Goal: Find contact information: Find contact information

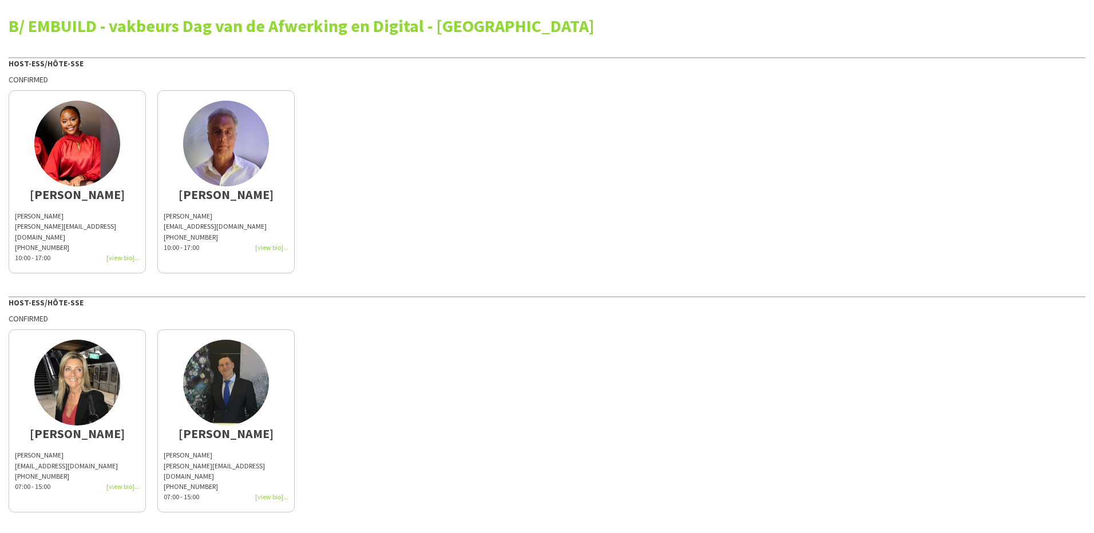
drag, startPoint x: 70, startPoint y: 219, endPoint x: 13, endPoint y: 211, distance: 57.7
click at [13, 211] on app-share-pages-crew-card "[PERSON_NAME] [PERSON_NAME][EMAIL_ADDRESS][DOMAIN_NAME] [PHONE_NUMBER]:00 - 17:…" at bounding box center [77, 181] width 137 height 183
copy div "[PERSON_NAME]"
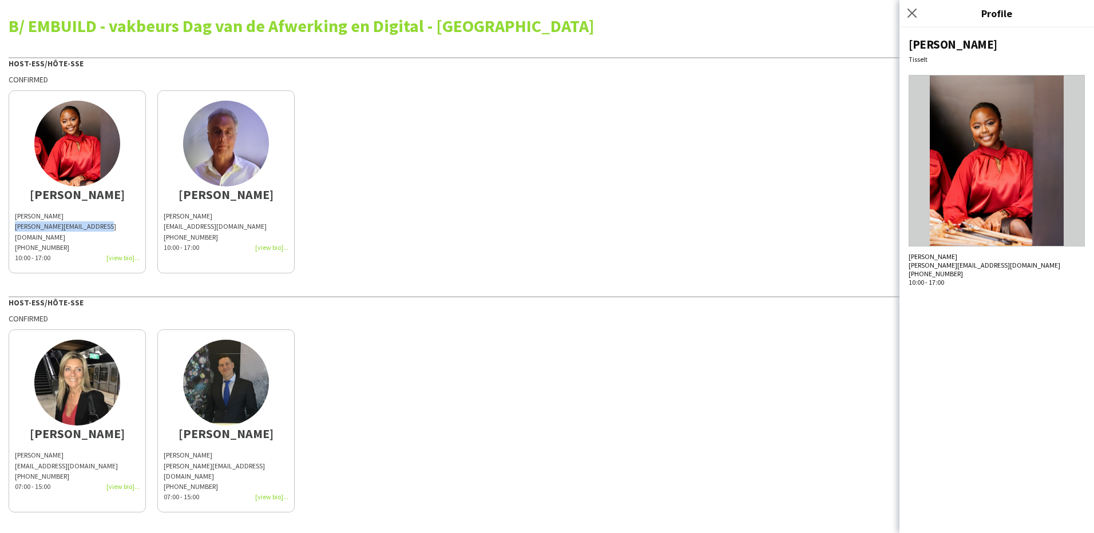
drag, startPoint x: 105, startPoint y: 223, endPoint x: 15, endPoint y: 225, distance: 89.9
click at [15, 225] on div "[PERSON_NAME][EMAIL_ADDRESS][DOMAIN_NAME]" at bounding box center [77, 231] width 125 height 21
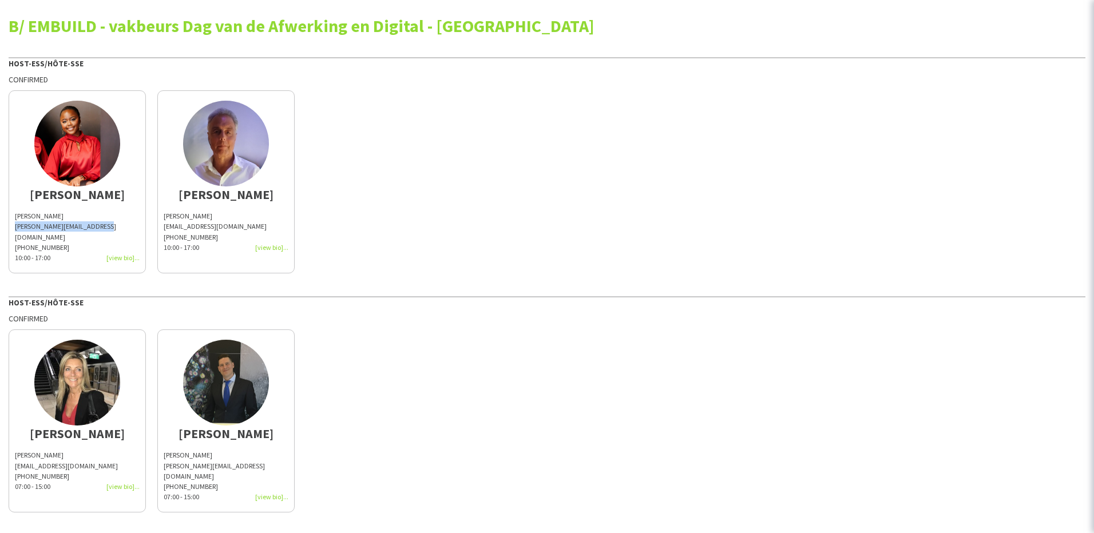
copy div "[PERSON_NAME][EMAIL_ADDRESS][DOMAIN_NAME]"
drag, startPoint x: 141, startPoint y: 215, endPoint x: 161, endPoint y: 217, distance: 20.7
click at [161, 217] on app-share-pages-crew-card "[PERSON_NAME] Lauwers [EMAIL_ADDRESS][DOMAIN_NAME] [PHONE_NUMBER]:00 - 17:00" at bounding box center [225, 181] width 137 height 183
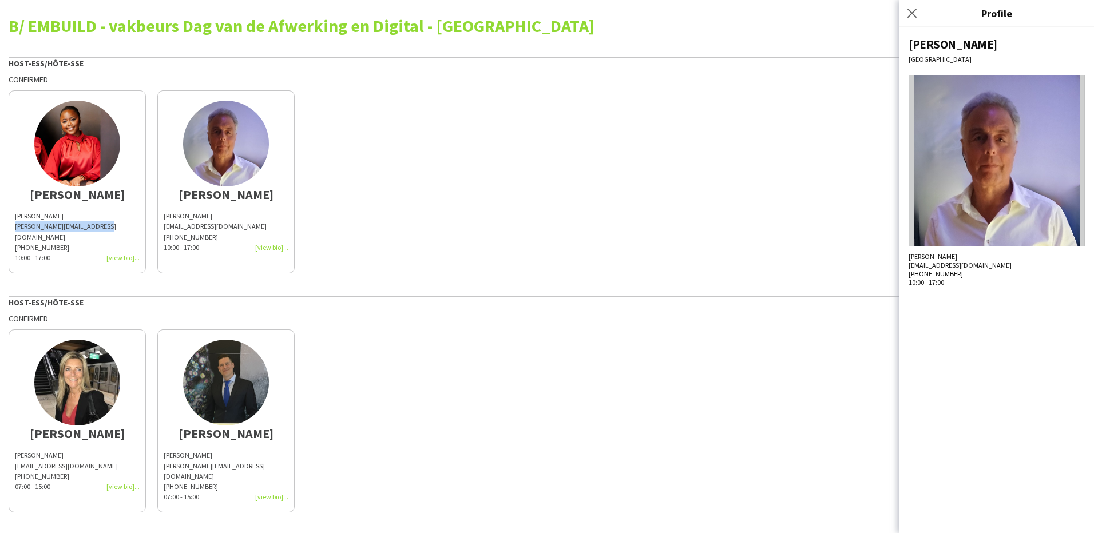
copy span "[PERSON_NAME]"
drag, startPoint x: 228, startPoint y: 229, endPoint x: 162, endPoint y: 229, distance: 65.8
click at [162, 229] on app-share-pages-crew-card "[PERSON_NAME] Lauwers [EMAIL_ADDRESS][DOMAIN_NAME] [PHONE_NUMBER]:00 - 17:00" at bounding box center [225, 181] width 137 height 183
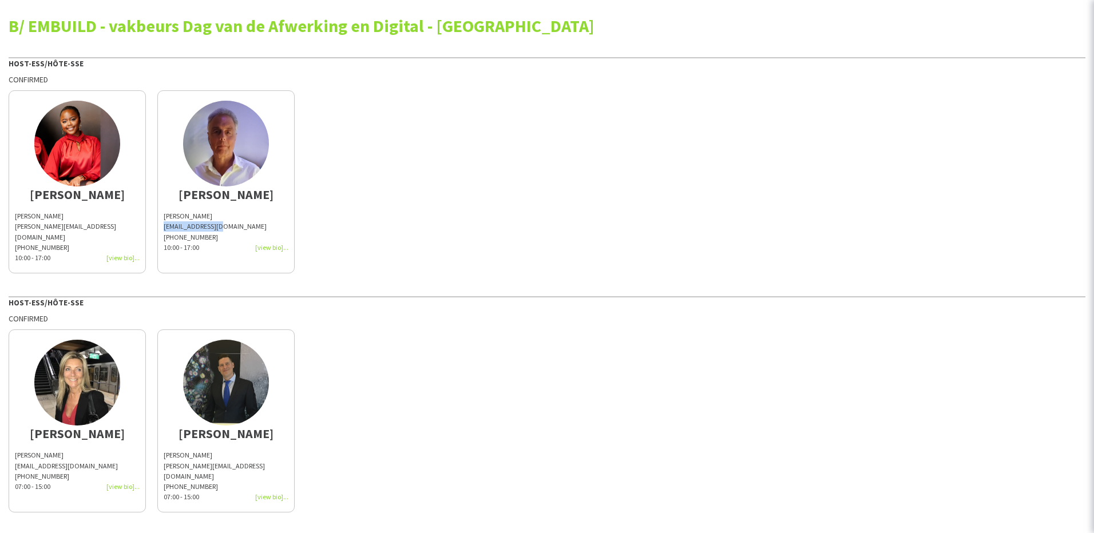
copy div "[EMAIL_ADDRESS][DOMAIN_NAME]"
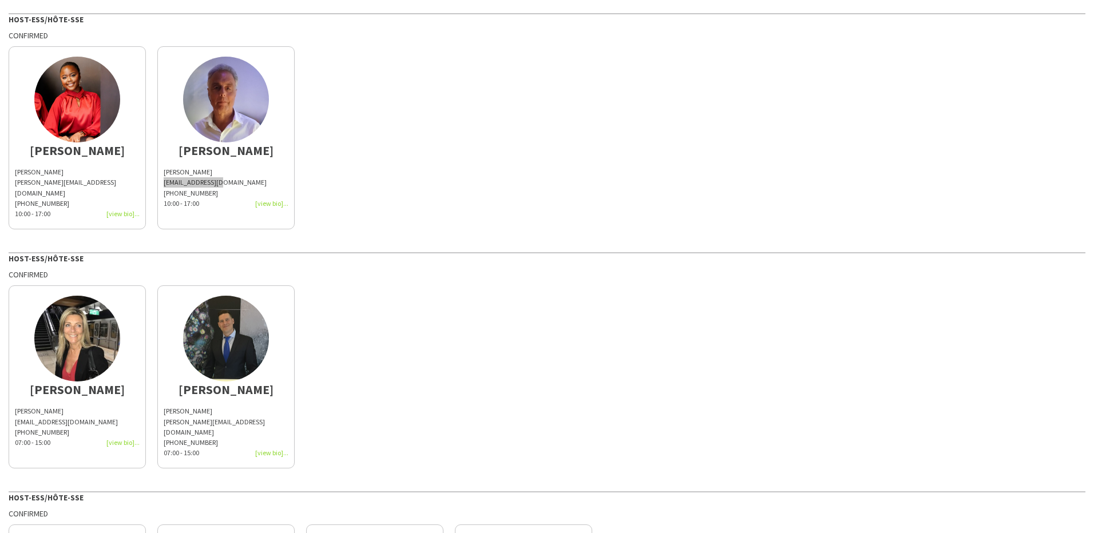
scroll to position [57, 0]
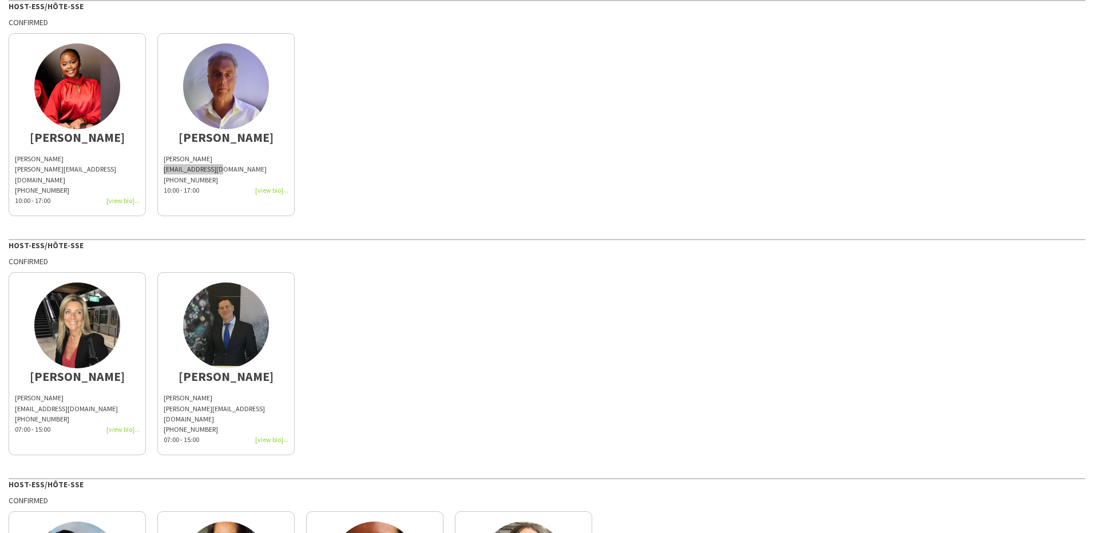
drag, startPoint x: 89, startPoint y: 392, endPoint x: 12, endPoint y: 388, distance: 76.8
click at [12, 388] on app-share-pages-crew-card "[PERSON_NAME] [EMAIL_ADDRESS][DOMAIN_NAME] [PHONE_NUMBER]:00 - 15:00" at bounding box center [77, 363] width 137 height 183
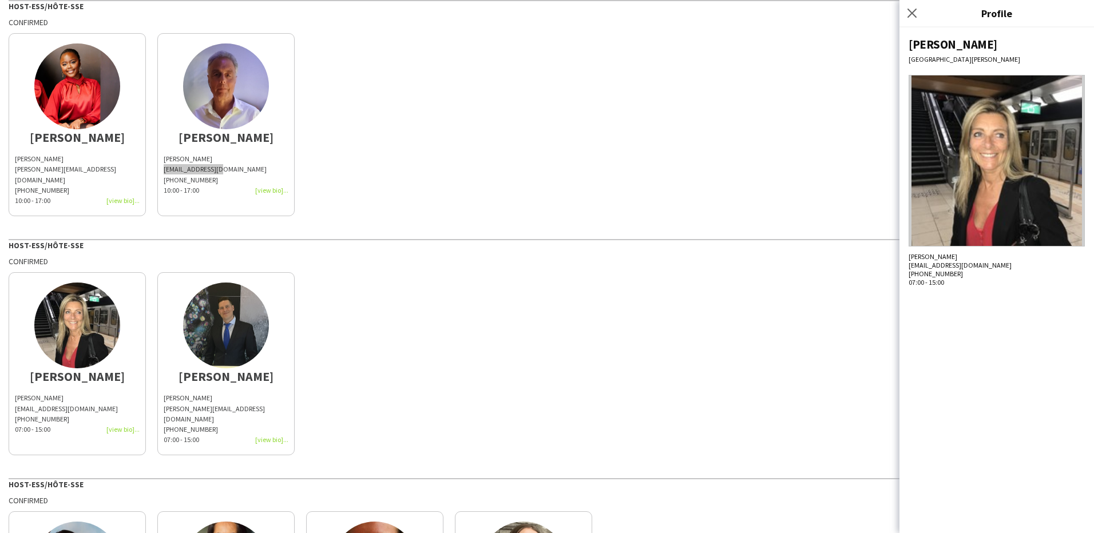
copy div "[PERSON_NAME]"
drag, startPoint x: 105, startPoint y: 404, endPoint x: 23, endPoint y: 399, distance: 81.9
click at [23, 399] on div "[PERSON_NAME] [EMAIL_ADDRESS][DOMAIN_NAME] [PHONE_NUMBER]:00 - 15:00" at bounding box center [77, 414] width 125 height 42
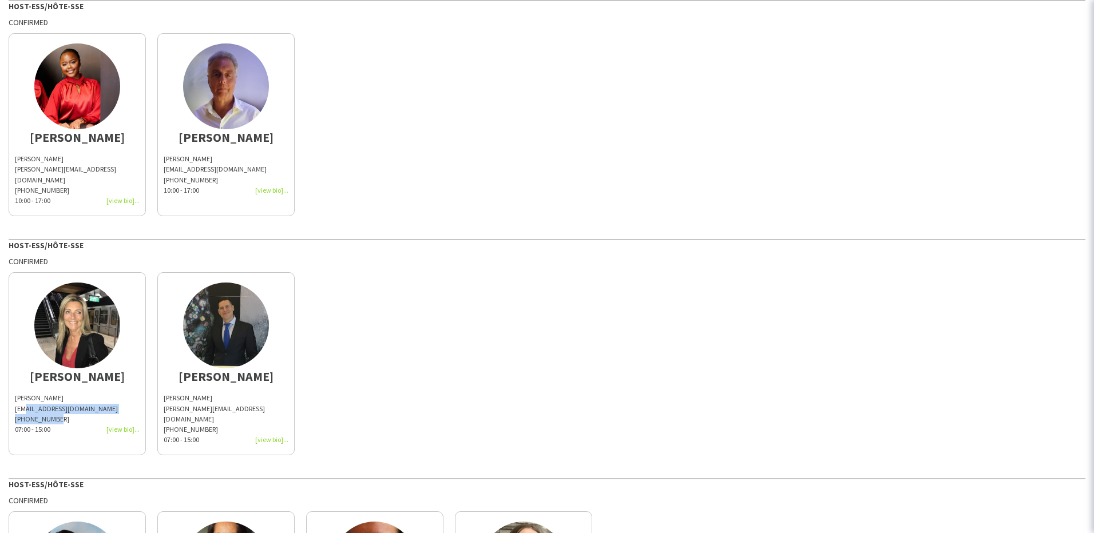
click at [23, 404] on div "[EMAIL_ADDRESS][DOMAIN_NAME]" at bounding box center [77, 409] width 125 height 10
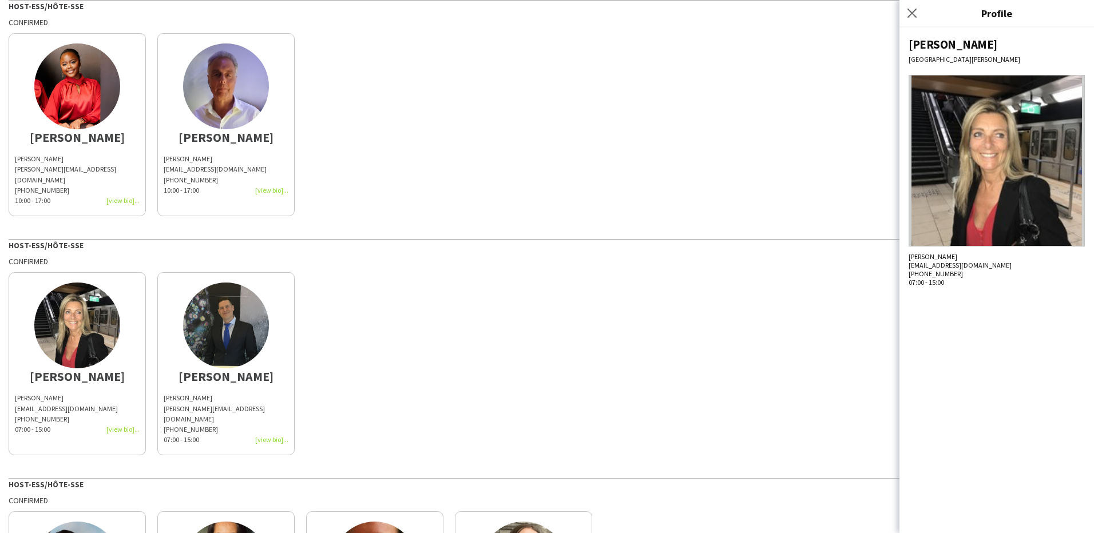
drag, startPoint x: 14, startPoint y: 402, endPoint x: 114, endPoint y: 395, distance: 100.3
click at [114, 395] on app-share-pages-crew-card "[PERSON_NAME] [EMAIL_ADDRESS][DOMAIN_NAME] [PHONE_NUMBER]:00 - 15:00" at bounding box center [77, 363] width 137 height 183
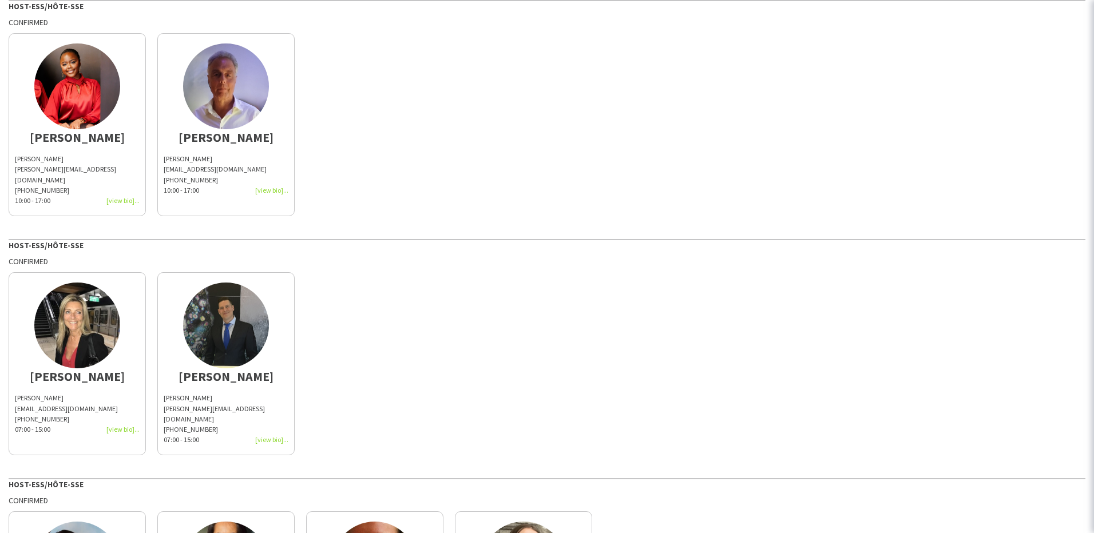
copy div "[EMAIL_ADDRESS][DOMAIN_NAME]"
drag, startPoint x: 207, startPoint y: 388, endPoint x: 164, endPoint y: 387, distance: 43.5
click at [164, 393] on div "[PERSON_NAME]" at bounding box center [226, 398] width 125 height 10
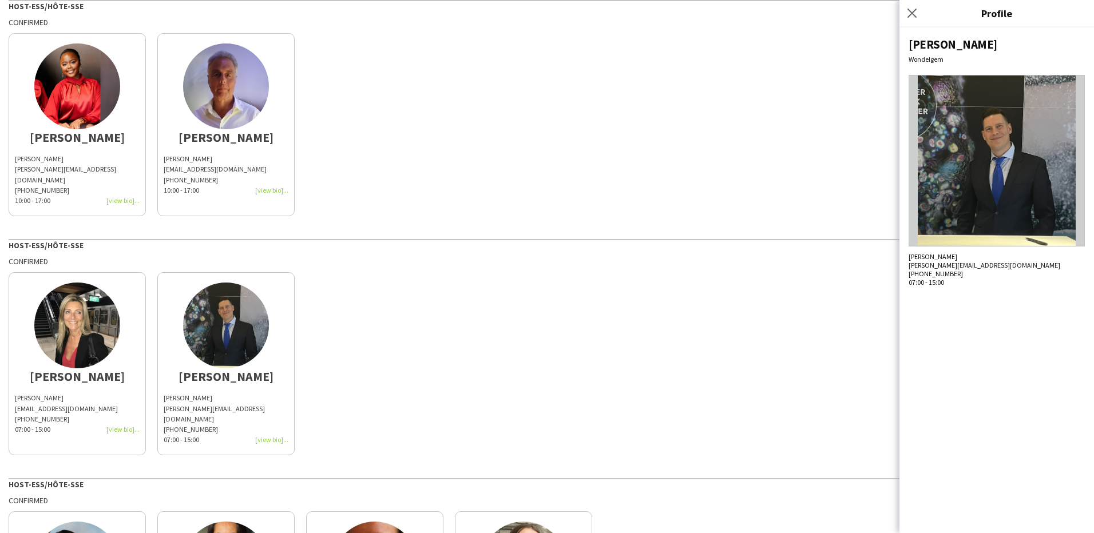
copy div "[PERSON_NAME]"
drag, startPoint x: 266, startPoint y: 399, endPoint x: 164, endPoint y: 402, distance: 102.5
click at [164, 404] on div "[PERSON_NAME][EMAIL_ADDRESS][DOMAIN_NAME]" at bounding box center [226, 414] width 125 height 21
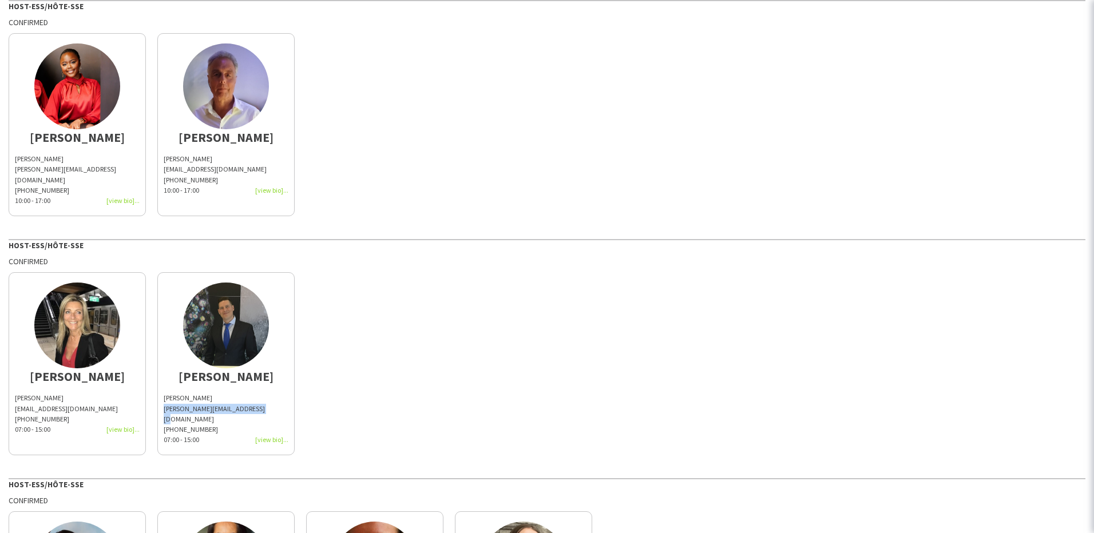
copy div "[PERSON_NAME][EMAIL_ADDRESS][DOMAIN_NAME]"
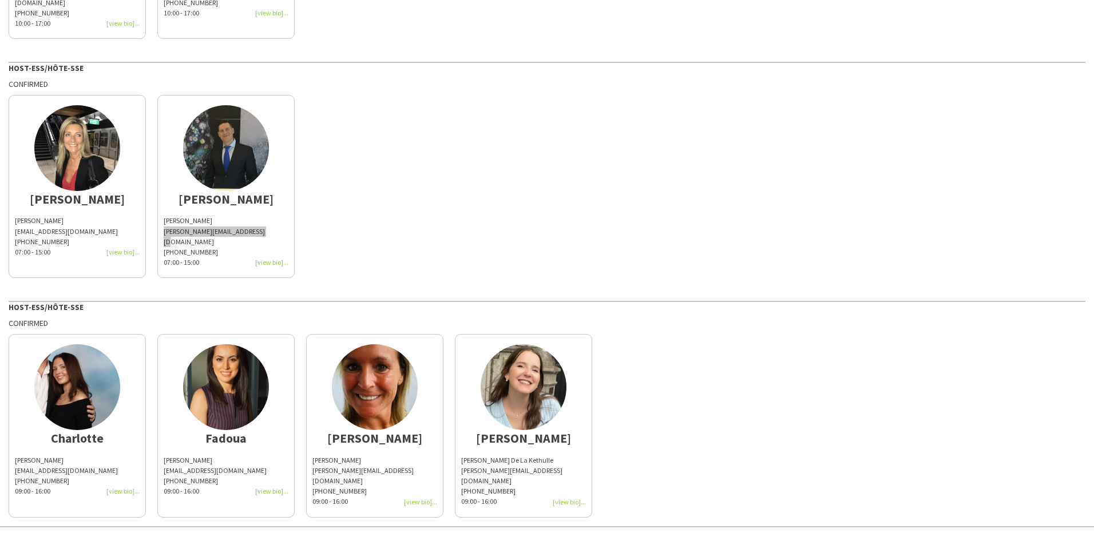
scroll to position [239, 0]
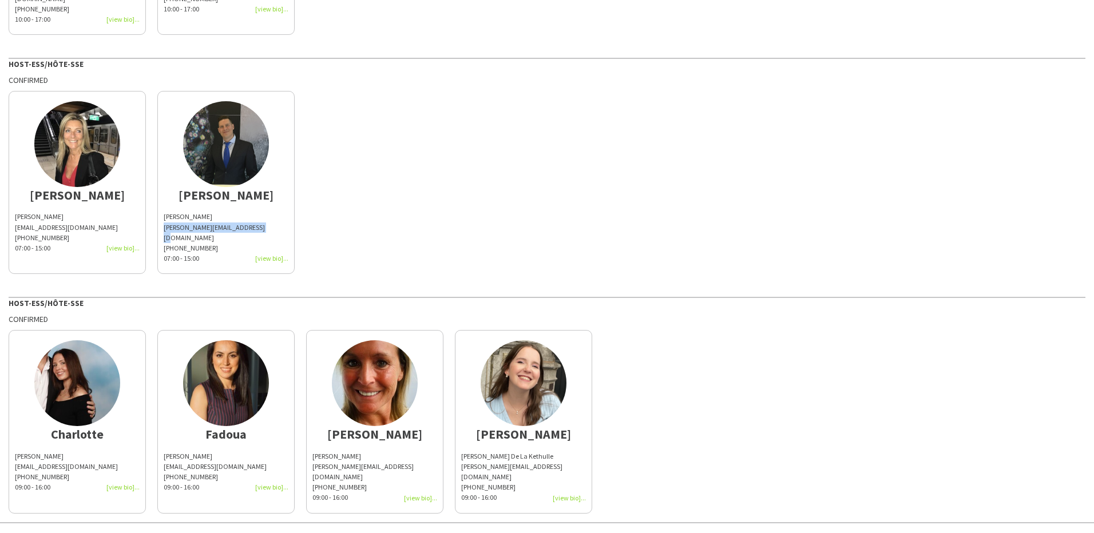
drag, startPoint x: 81, startPoint y: 429, endPoint x: 11, endPoint y: 436, distance: 69.6
click at [11, 436] on app-share-pages-crew-card "[PERSON_NAME] [PERSON_NAME] [PERSON_NAME][EMAIL_ADDRESS][DOMAIN_NAME] [PHONE_NU…" at bounding box center [77, 421] width 137 height 183
copy div "[PERSON_NAME]"
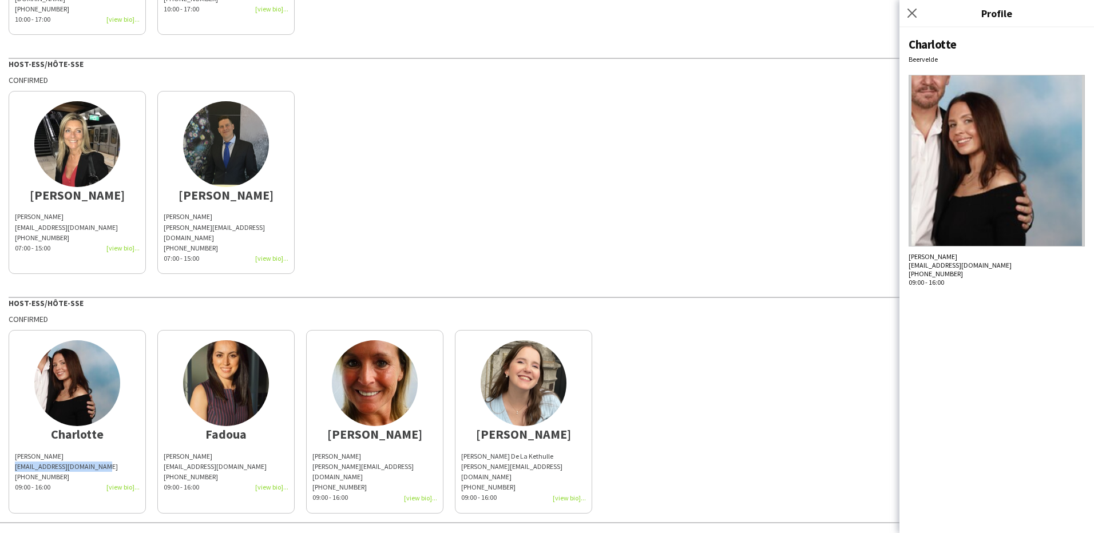
drag, startPoint x: 68, startPoint y: 452, endPoint x: 15, endPoint y: 448, distance: 52.8
click at [15, 462] on div "[EMAIL_ADDRESS][DOMAIN_NAME]" at bounding box center [77, 467] width 125 height 10
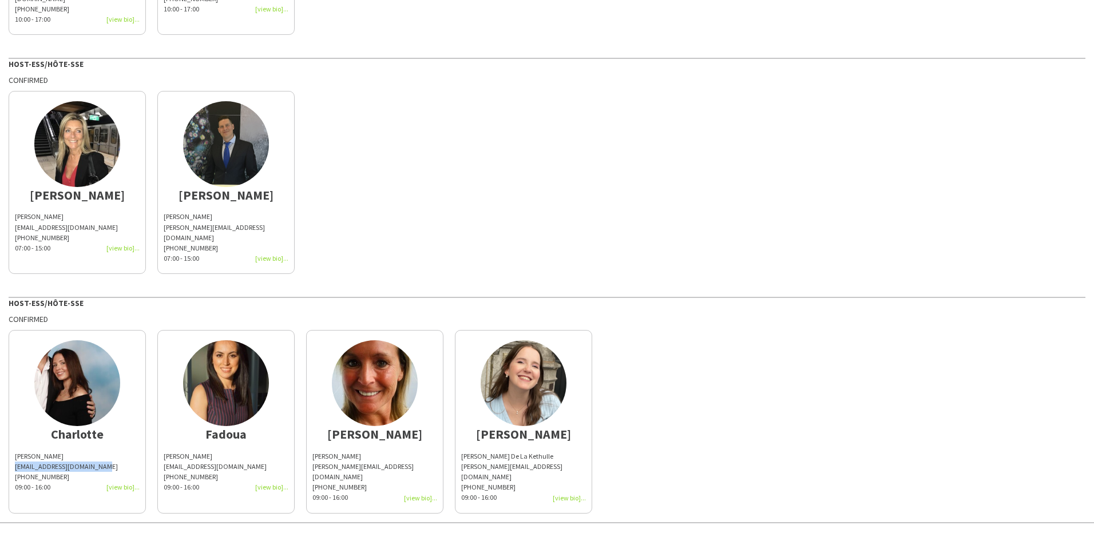
click at [15, 462] on div "[EMAIL_ADDRESS][DOMAIN_NAME]" at bounding box center [77, 467] width 125 height 10
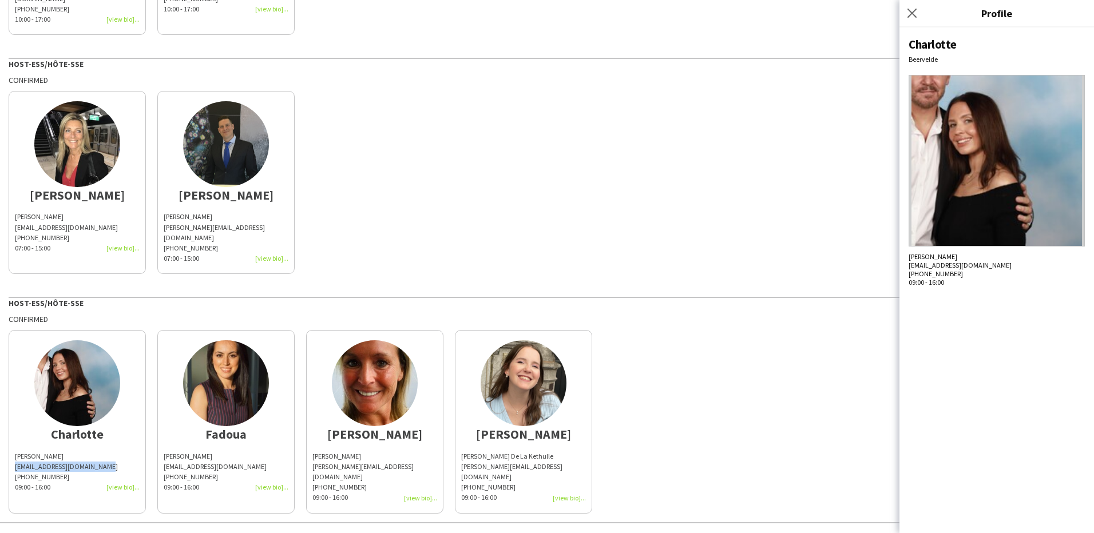
drag, startPoint x: 15, startPoint y: 447, endPoint x: 102, endPoint y: 443, distance: 87.7
click at [102, 462] on div "[EMAIL_ADDRESS][DOMAIN_NAME]" at bounding box center [77, 467] width 125 height 10
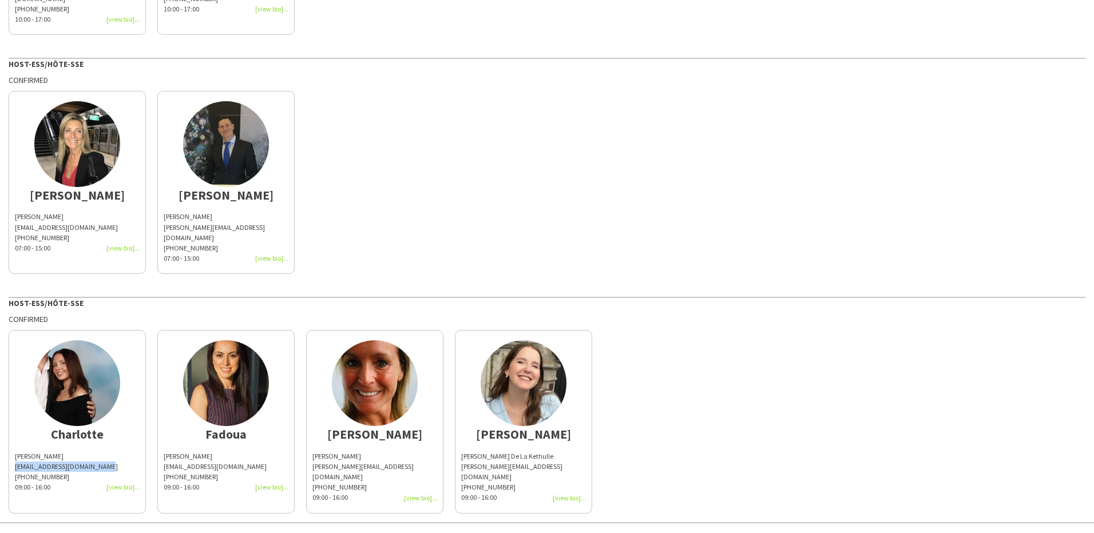
drag, startPoint x: 211, startPoint y: 434, endPoint x: 159, endPoint y: 431, distance: 51.5
click at [159, 431] on app-share-pages-crew-card "[PERSON_NAME] [PERSON_NAME][EMAIL_ADDRESS][DOMAIN_NAME] [PHONE_NUMBER]:00 - 16:…" at bounding box center [225, 421] width 137 height 183
copy div "[PERSON_NAME]"
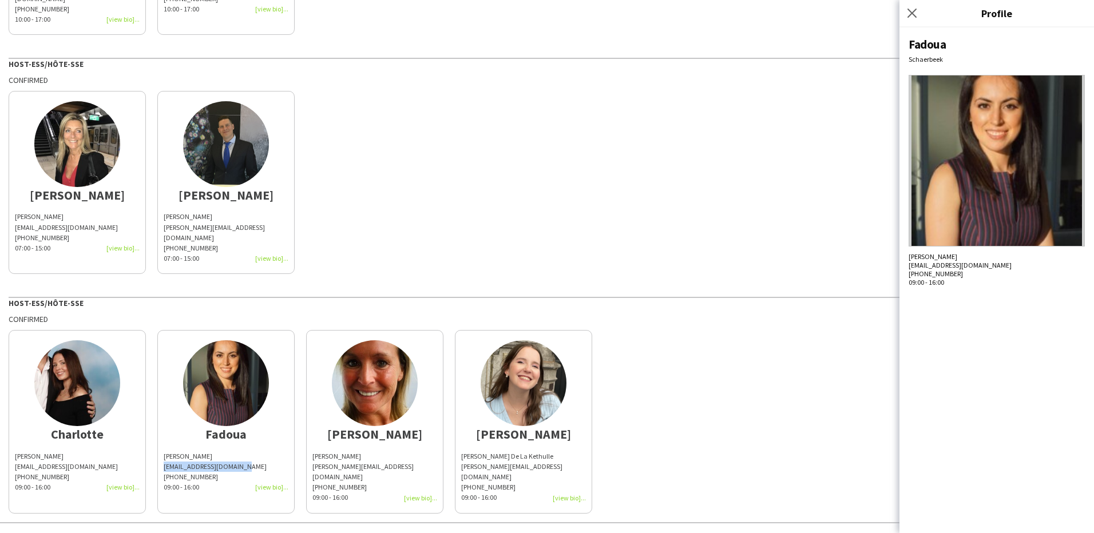
drag, startPoint x: 225, startPoint y: 450, endPoint x: 164, endPoint y: 445, distance: 62.0
click at [164, 462] on div "[EMAIL_ADDRESS][DOMAIN_NAME]" at bounding box center [226, 467] width 125 height 10
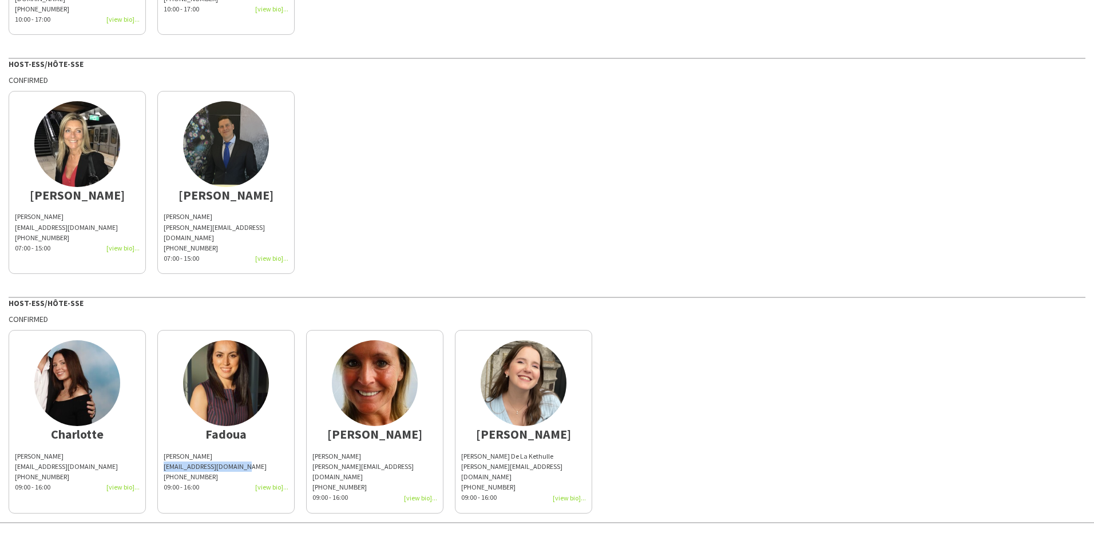
drag, startPoint x: 358, startPoint y: 437, endPoint x: 311, endPoint y: 434, distance: 47.0
click at [311, 434] on app-share-pages-crew-card "[PERSON_NAME] [PERSON_NAME] [PERSON_NAME][EMAIL_ADDRESS][DOMAIN_NAME] [PHONE_NU…" at bounding box center [374, 421] width 137 height 183
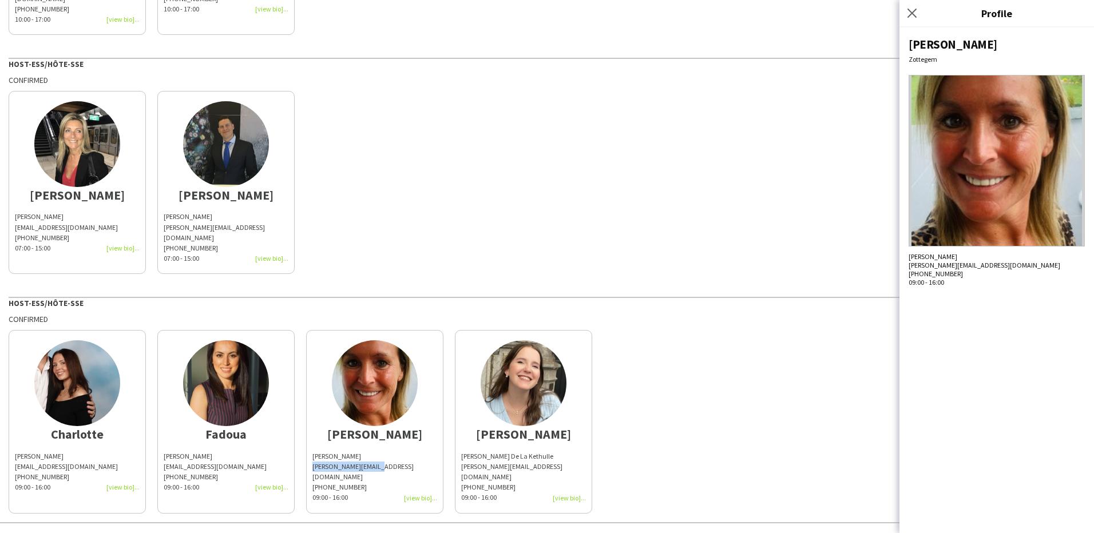
drag, startPoint x: 384, startPoint y: 445, endPoint x: 309, endPoint y: 445, distance: 75.5
click at [309, 445] on app-share-pages-crew-card "[PERSON_NAME] [PERSON_NAME] [PERSON_NAME][EMAIL_ADDRESS][DOMAIN_NAME] [PHONE_NU…" at bounding box center [374, 421] width 137 height 183
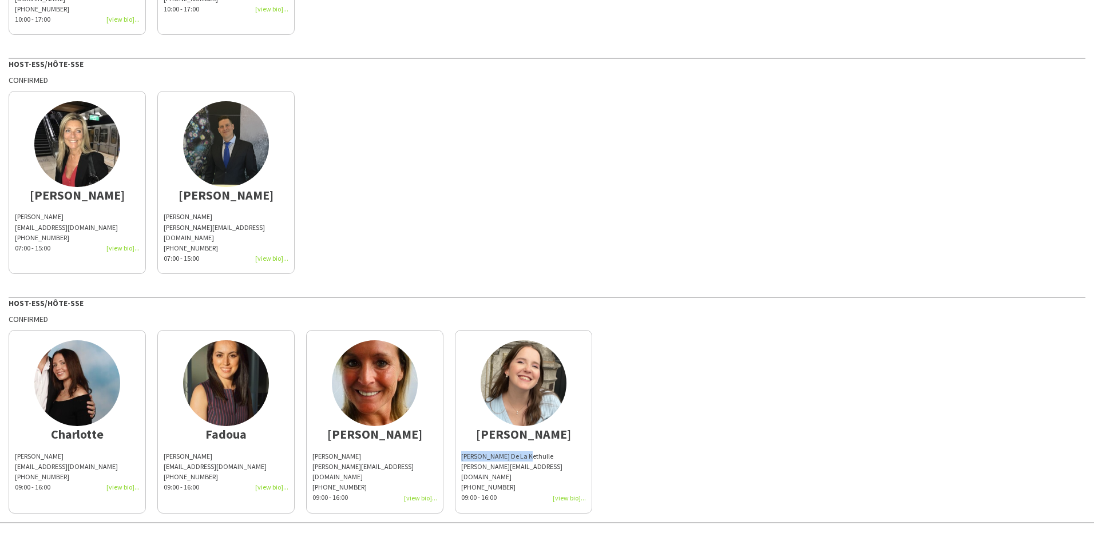
drag, startPoint x: 528, startPoint y: 433, endPoint x: 462, endPoint y: 433, distance: 65.8
click at [462, 451] on div "[PERSON_NAME] De La Kethulle" at bounding box center [523, 456] width 125 height 10
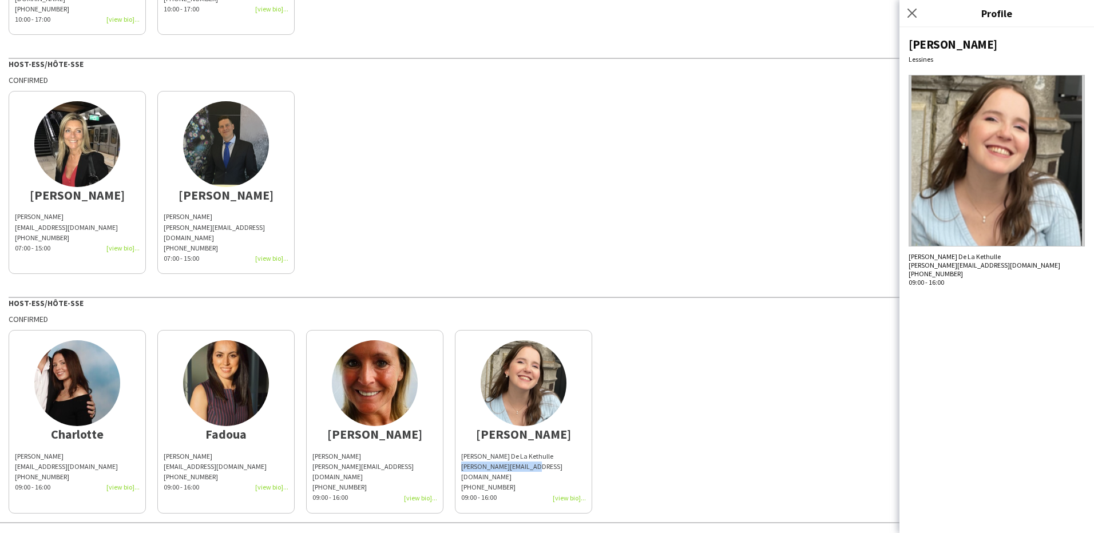
drag, startPoint x: 537, startPoint y: 444, endPoint x: 462, endPoint y: 446, distance: 75.0
click at [462, 462] on div "[PERSON_NAME][EMAIL_ADDRESS][DOMAIN_NAME]" at bounding box center [523, 472] width 125 height 21
